Goal: Browse casually

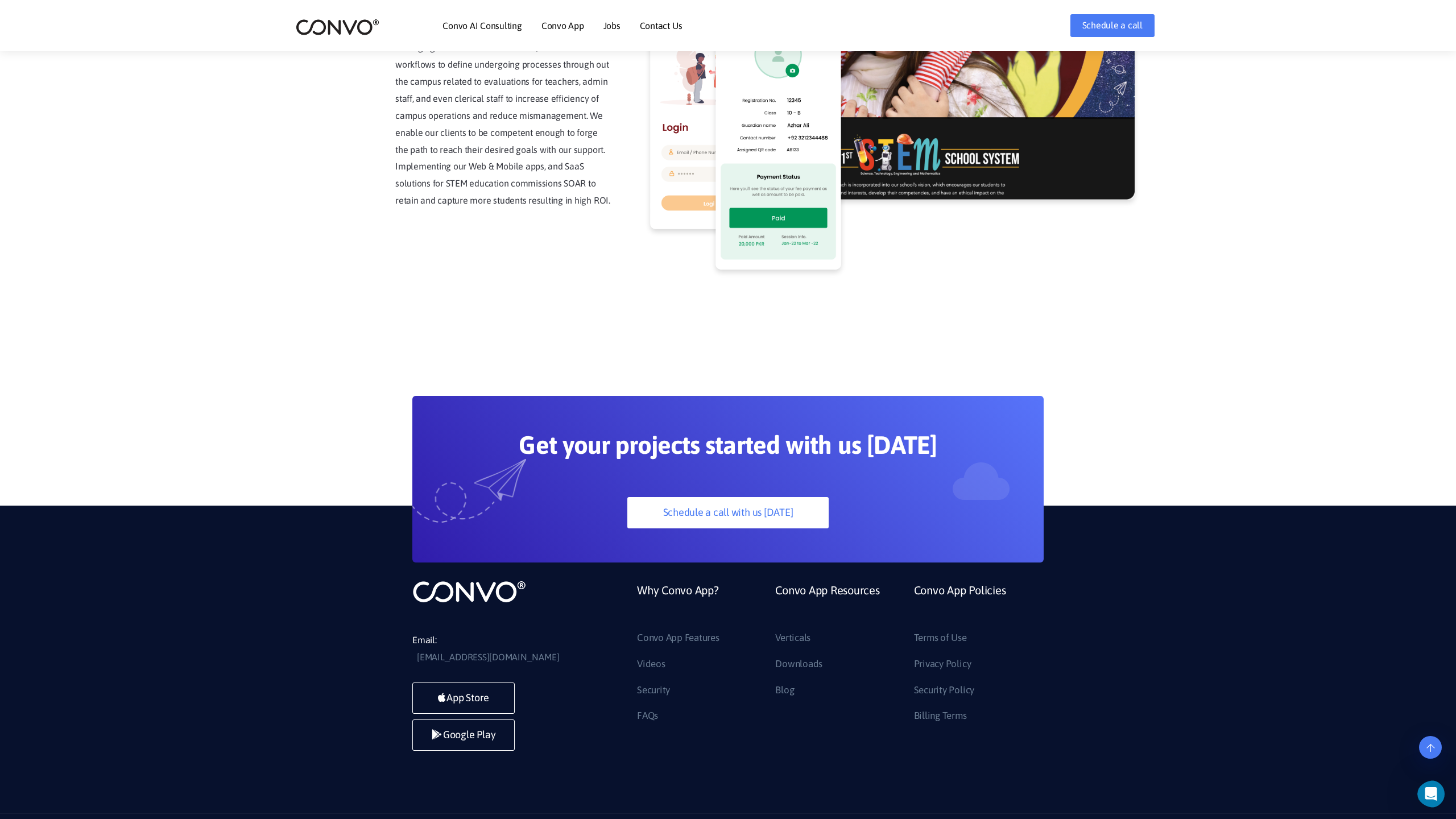
scroll to position [2897, 0]
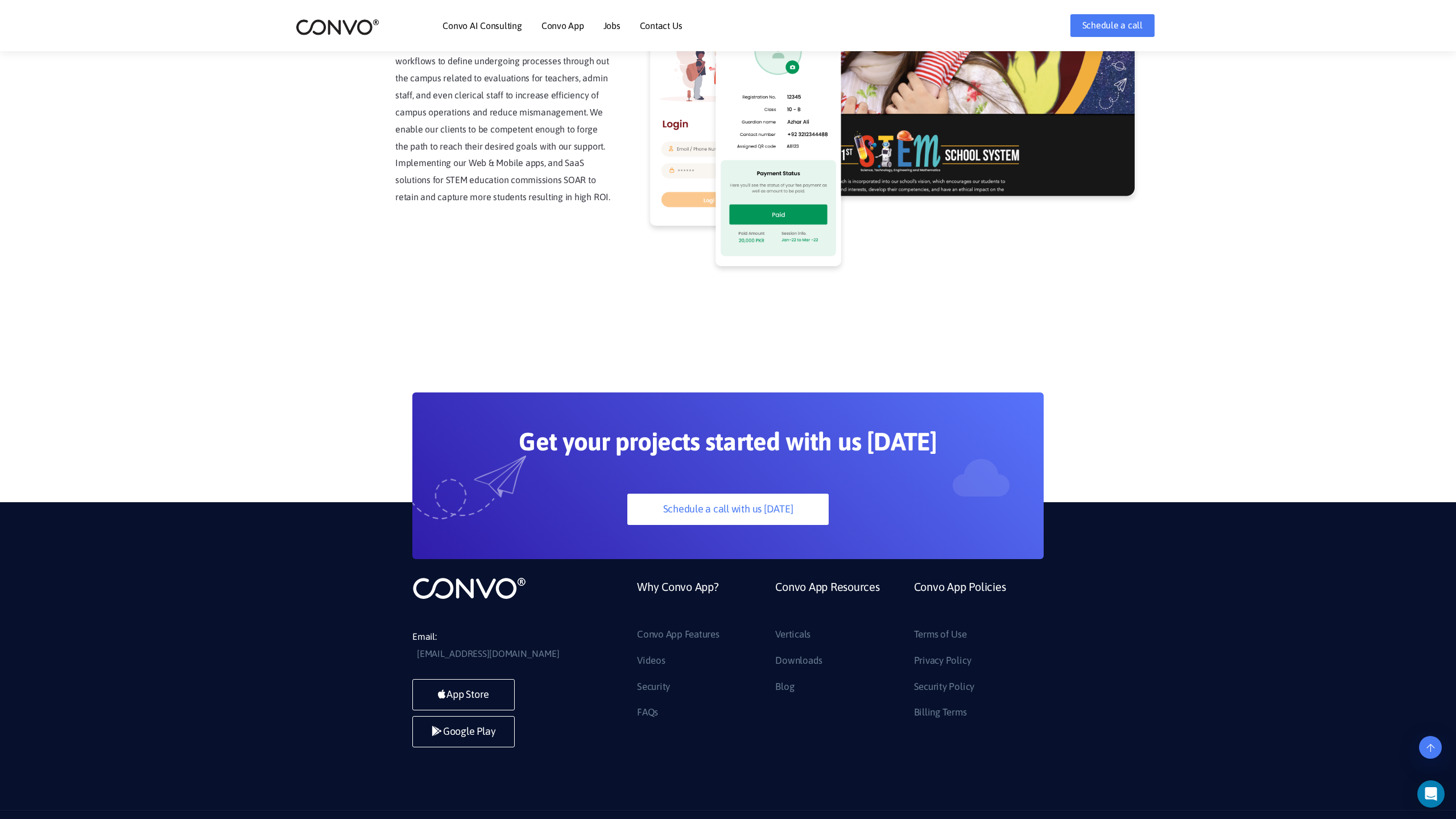
scroll to position [2897, 0]
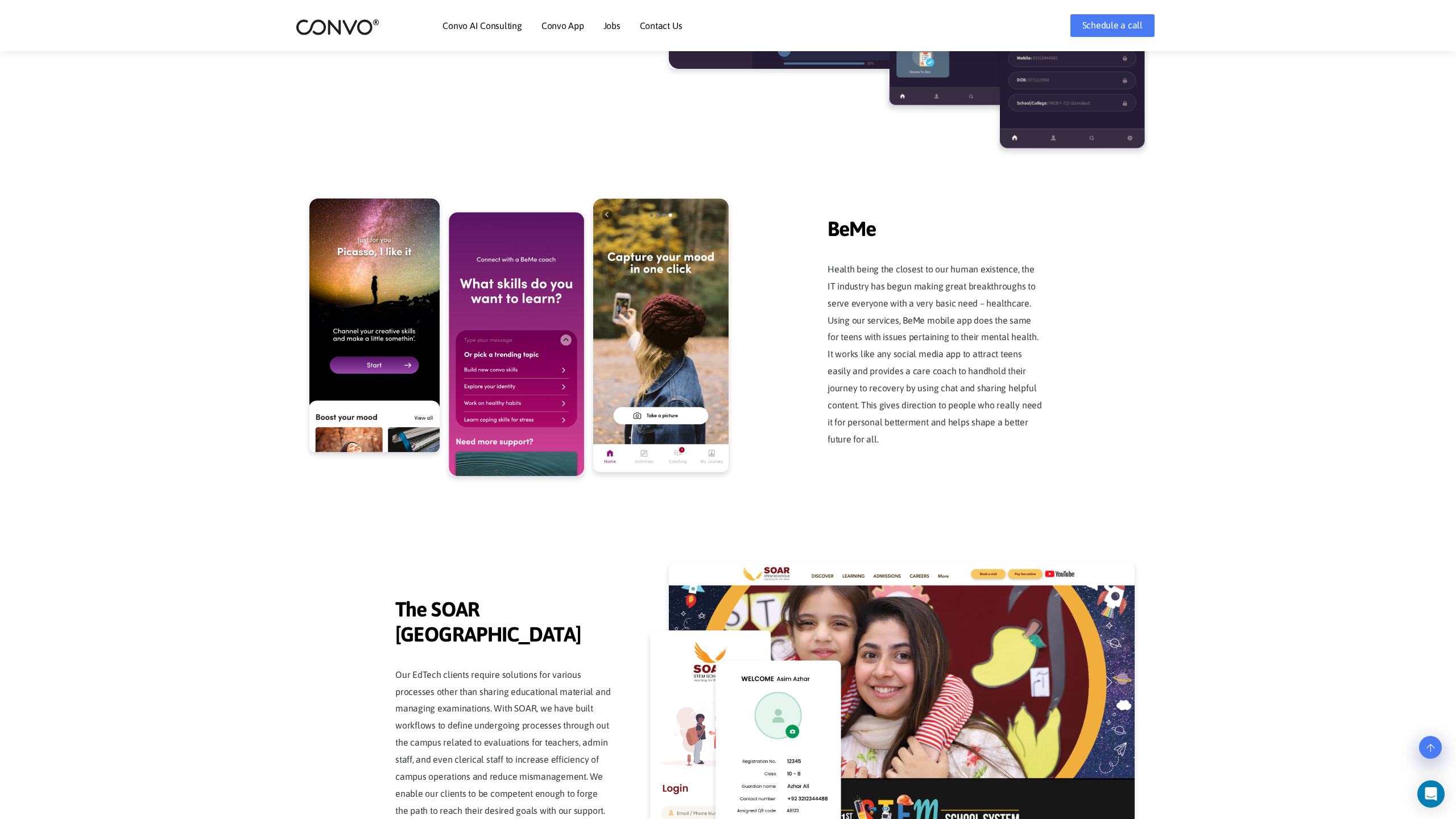
scroll to position [2897, 0]
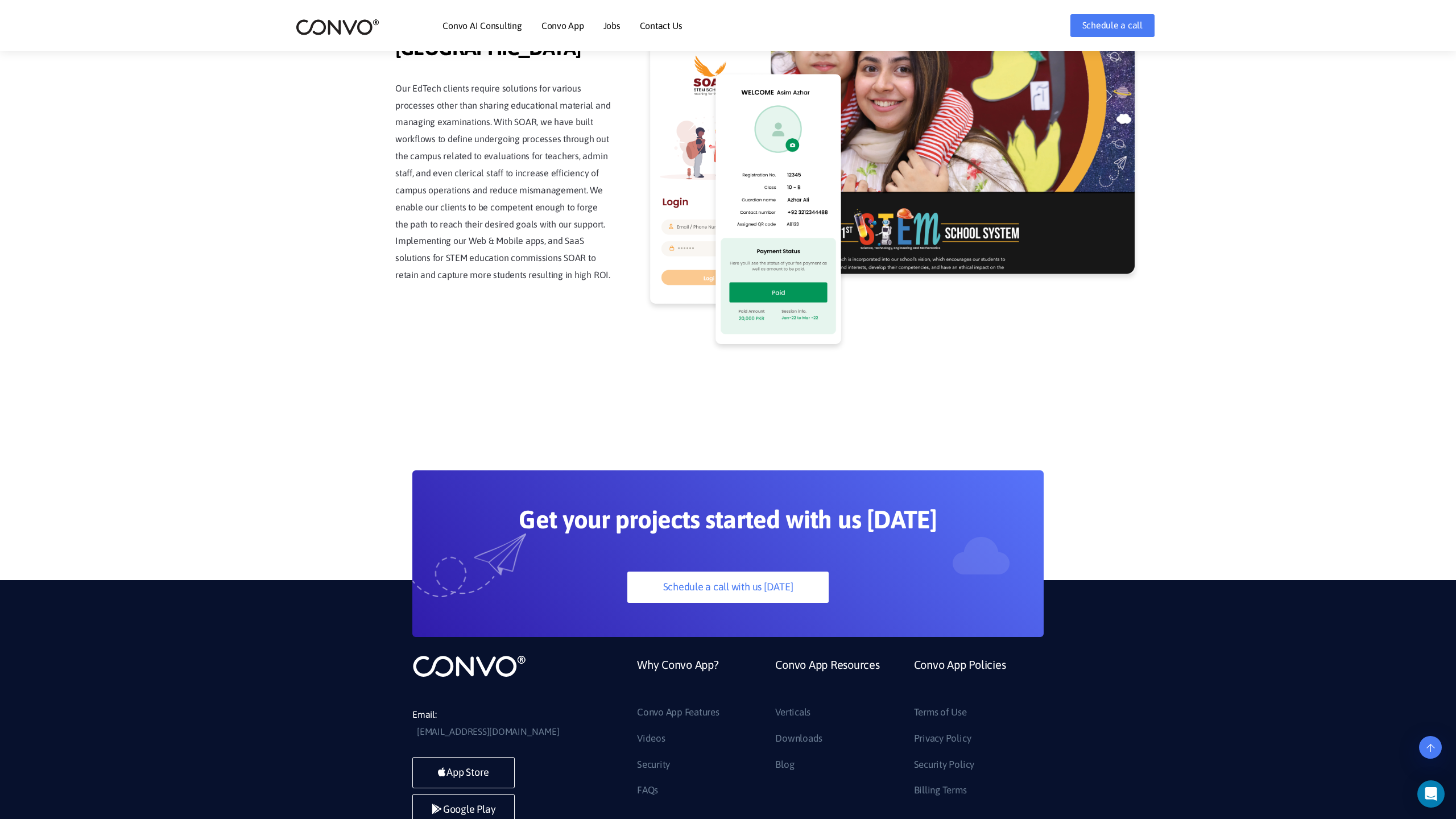
scroll to position [2897, 0]
